Goal: Find specific page/section: Locate a particular part of the current website

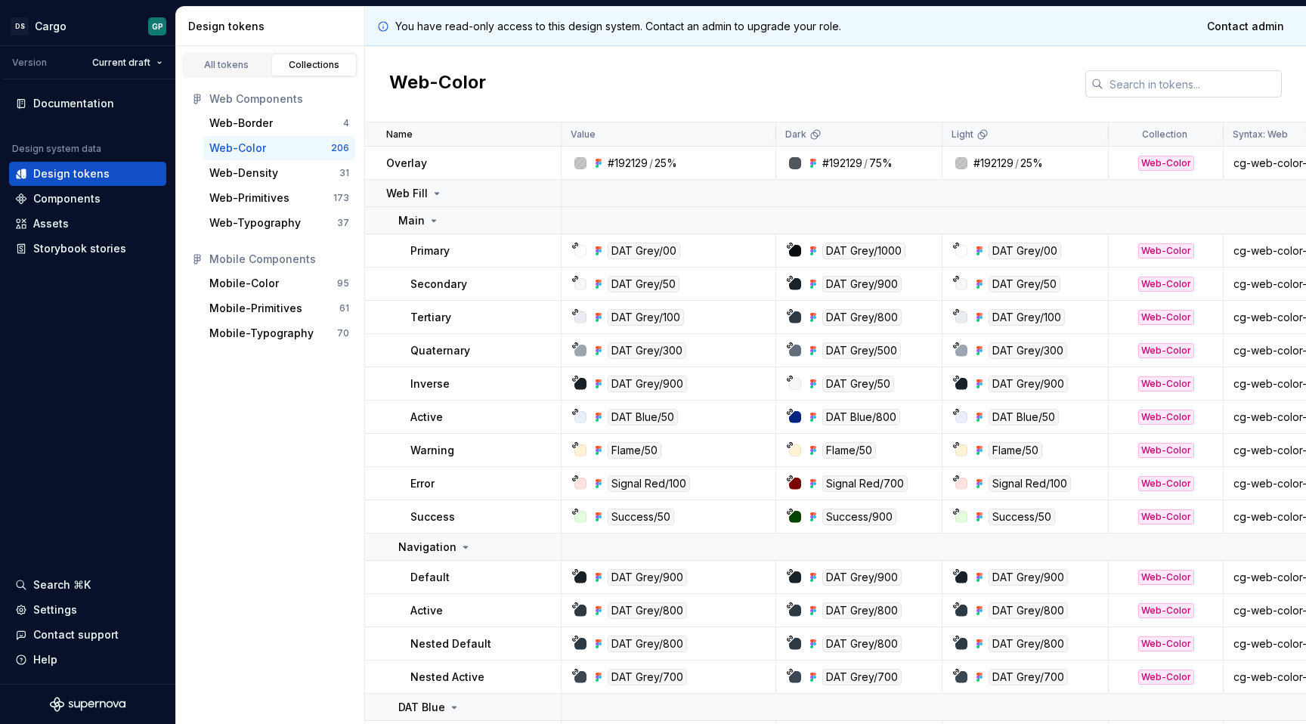
click at [1173, 81] on input "text" at bounding box center [1193, 83] width 178 height 27
paste input "0A0D10"
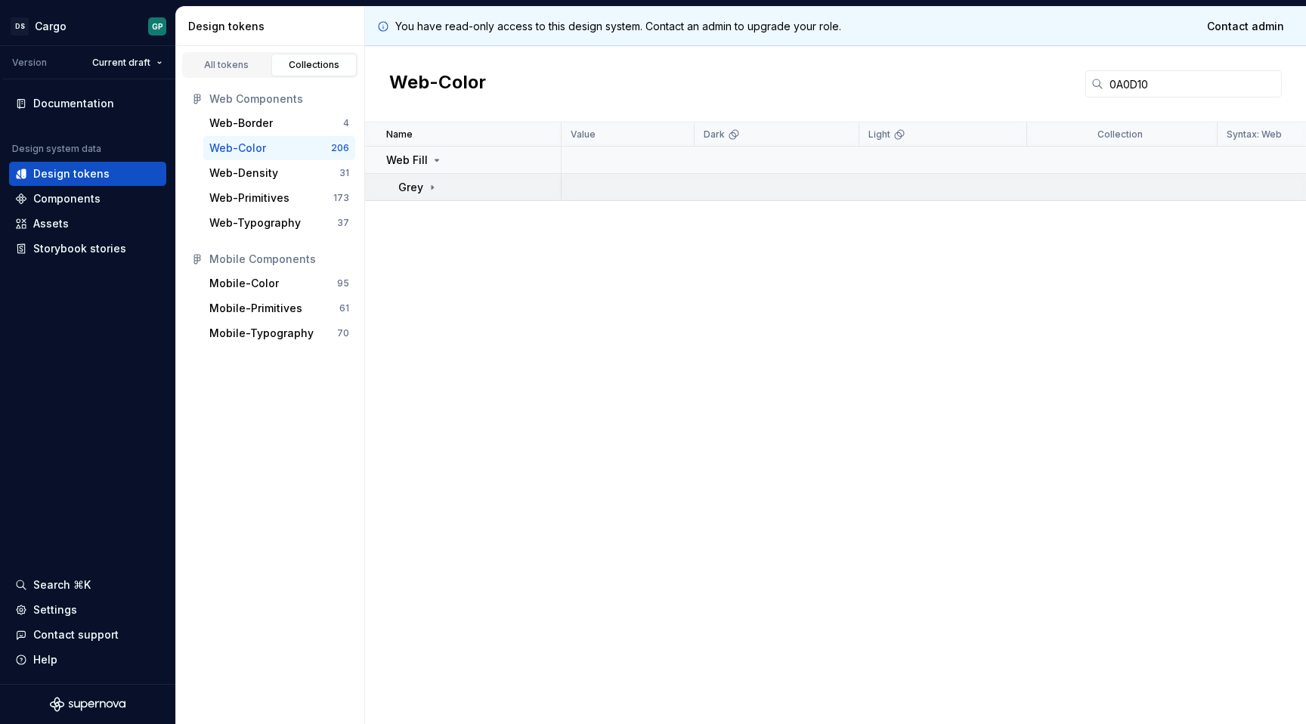
click at [419, 181] on p "Grey" at bounding box center [410, 187] width 25 height 15
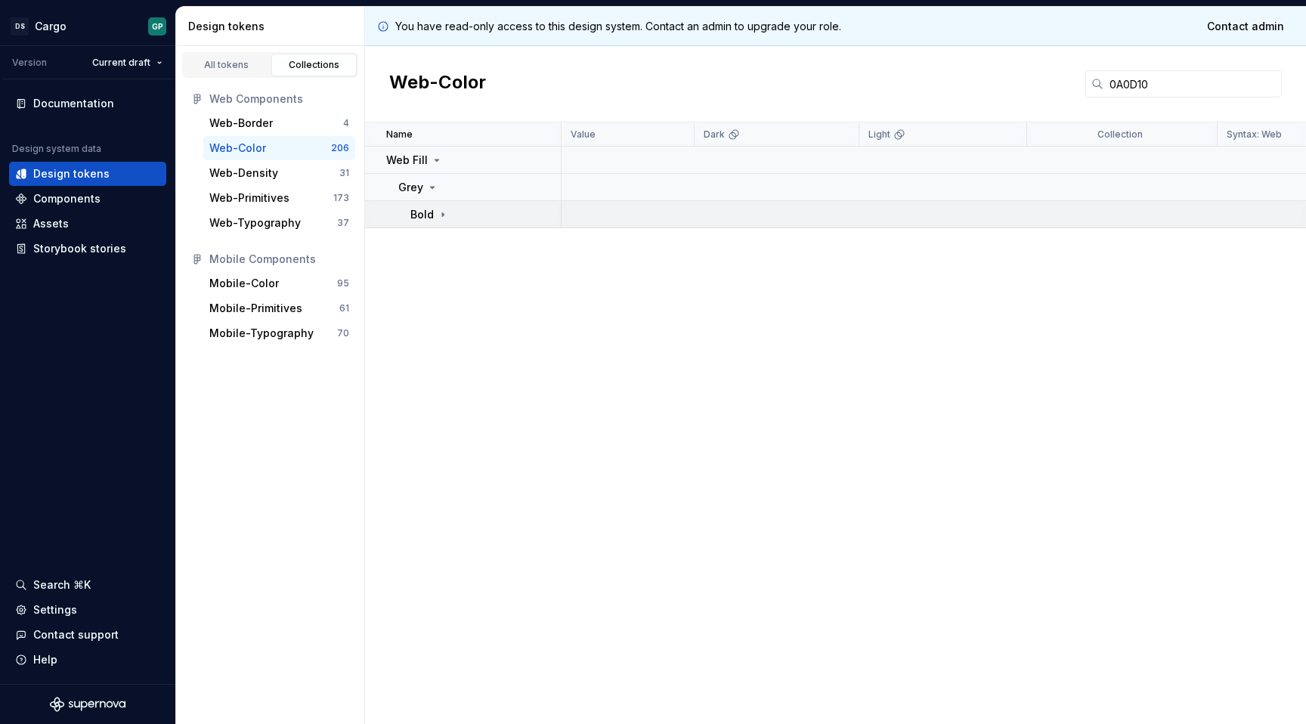
click at [438, 218] on icon at bounding box center [443, 215] width 12 height 12
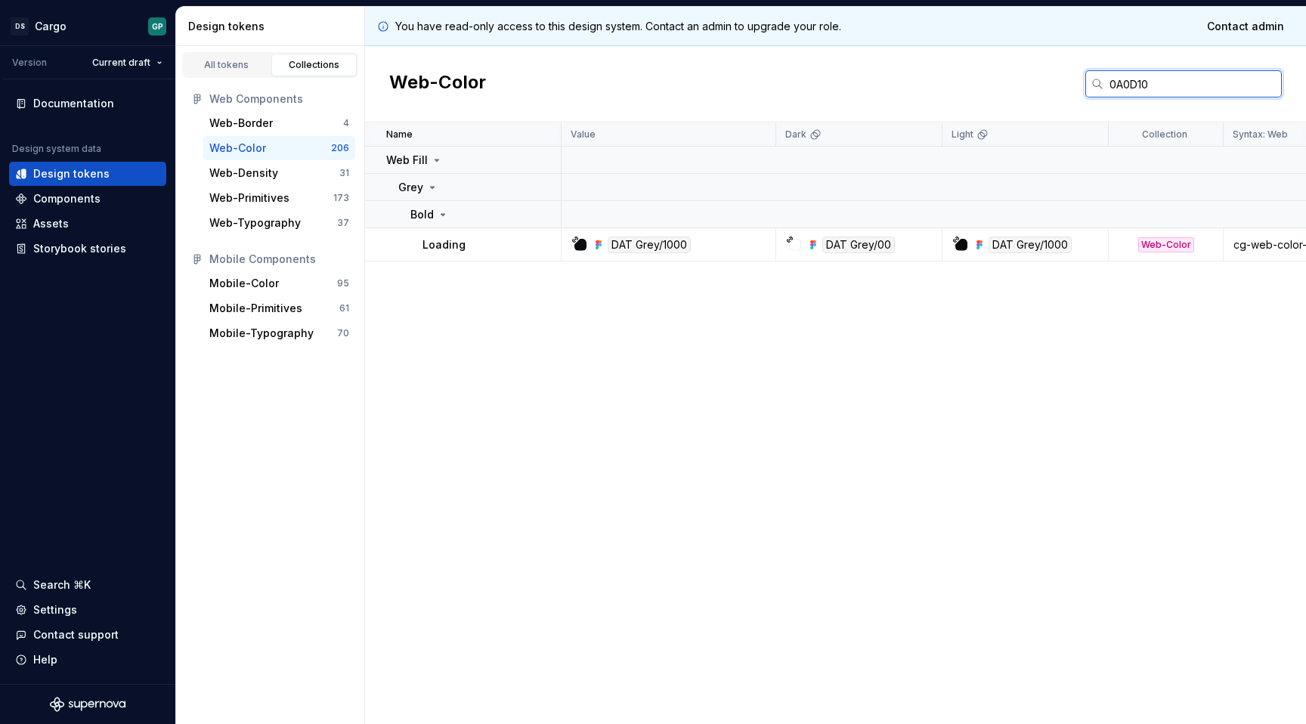
click at [1122, 84] on input "0A0D10" at bounding box center [1193, 83] width 178 height 27
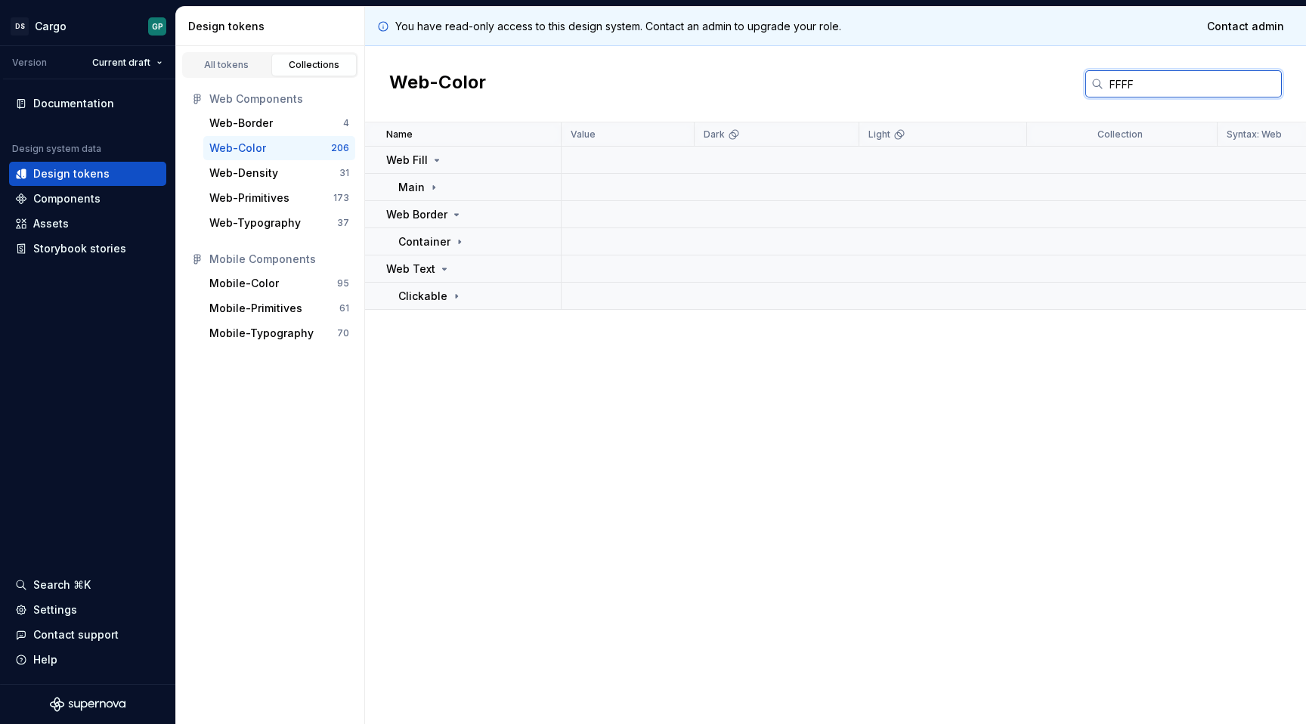
click at [1126, 92] on input "FFFF" at bounding box center [1193, 83] width 178 height 27
paste input "ffffff"
type input "ffffff"
click at [419, 191] on p "Main" at bounding box center [411, 187] width 26 height 15
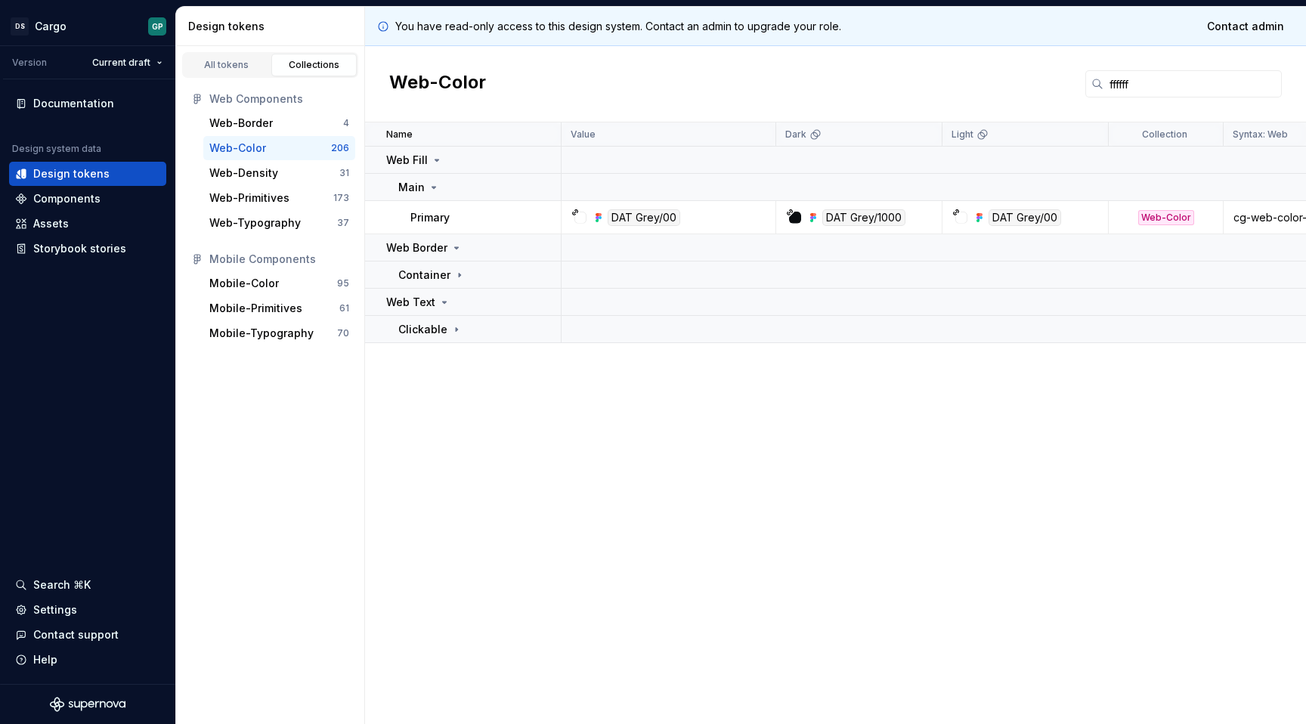
click at [872, 216] on div "DAT Grey/1000" at bounding box center [864, 217] width 83 height 17
click at [662, 213] on div "DAT Grey/00" at bounding box center [644, 217] width 73 height 17
click at [693, 218] on div "DAT Grey/00" at bounding box center [673, 217] width 203 height 17
click at [879, 215] on div "DAT Grey/1000" at bounding box center [864, 217] width 83 height 17
